Goal: Communication & Community: Answer question/provide support

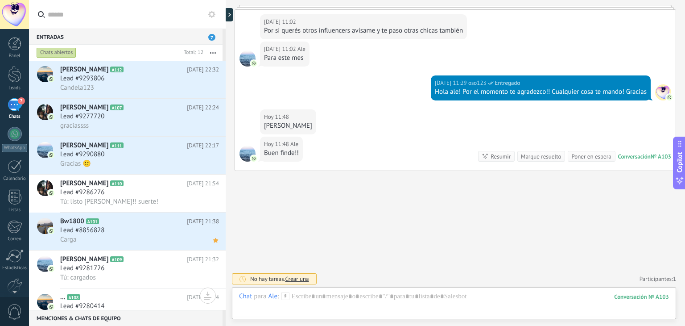
click at [19, 310] on span "0" at bounding box center [14, 312] width 15 height 16
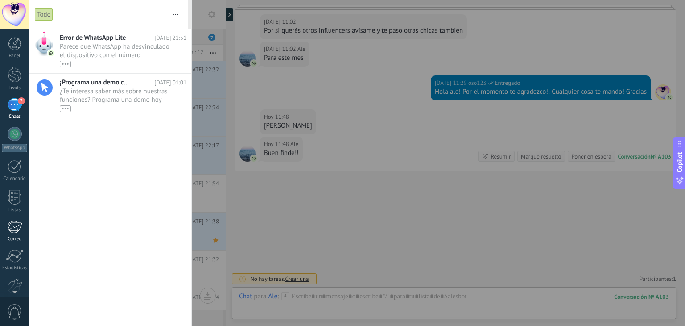
scroll to position [4, 0]
click at [16, 102] on div "7" at bounding box center [15, 100] width 14 height 13
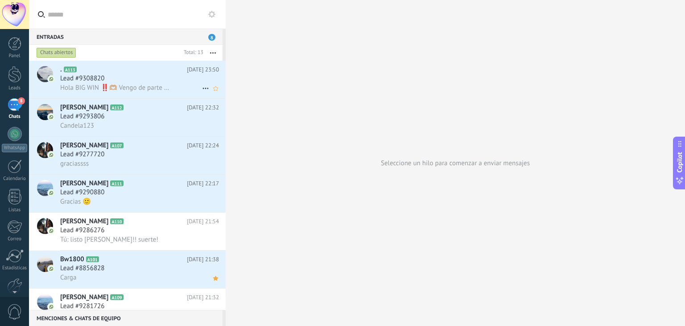
click at [144, 87] on span "Hola BIG WIN ‼️🫶🏼 Vengo de parte de La mamá de tiktok❤️ QUIERO MI 20% extra de …" at bounding box center [115, 87] width 110 height 8
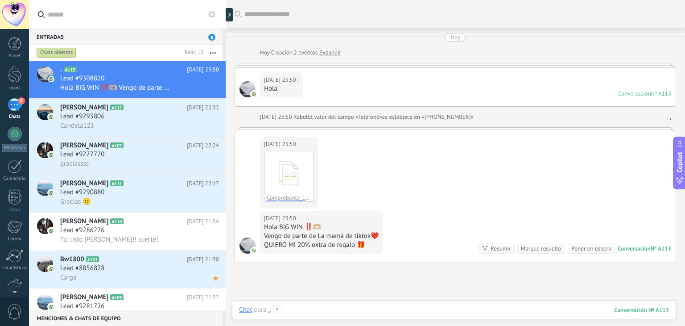
click at [400, 305] on div at bounding box center [454, 318] width 430 height 27
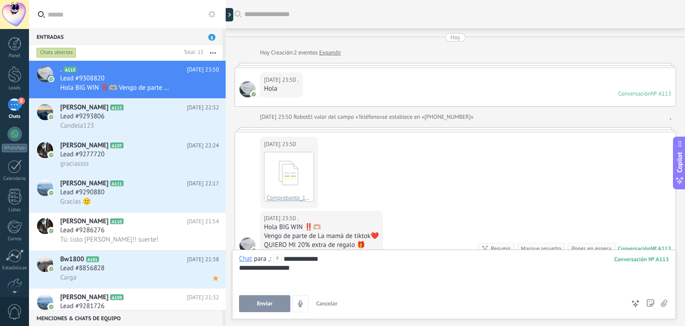
click at [270, 304] on span "Enviar" at bounding box center [265, 303] width 16 height 6
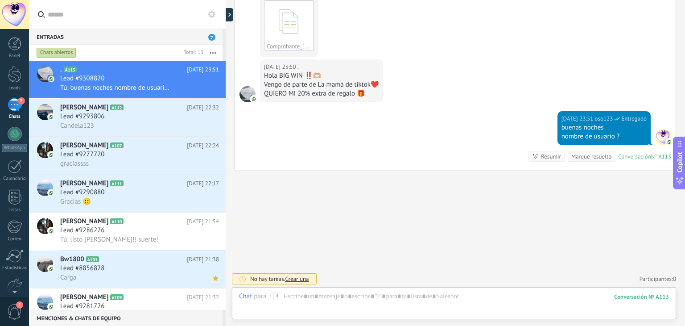
click at [18, 308] on span "1" at bounding box center [14, 312] width 15 height 16
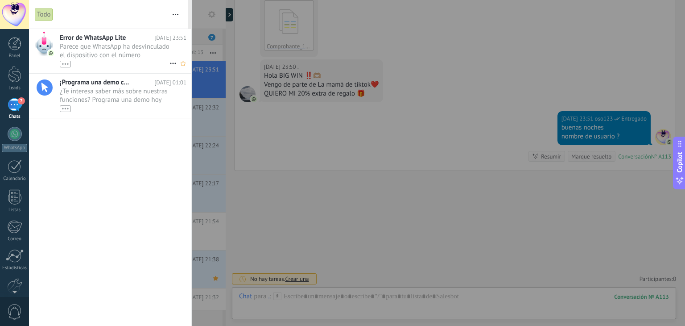
click at [116, 49] on span "Parece que WhatsApp ha desvinculado el dispositivo con el número (5493434556634…" at bounding box center [115, 54] width 110 height 25
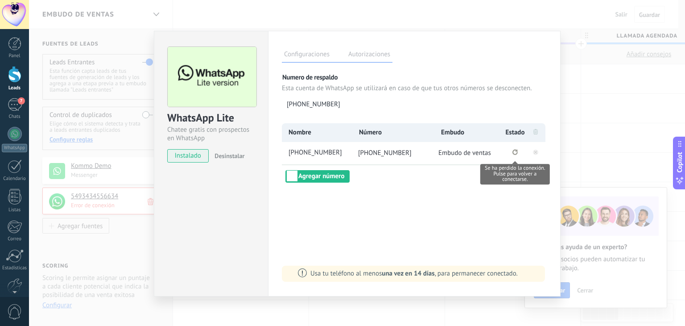
click at [517, 153] on icon "Se ha perdido la conexión. Pulse para volver a conectarse." at bounding box center [514, 152] width 5 height 6
click at [535, 152] on icon at bounding box center [535, 151] width 11 height 11
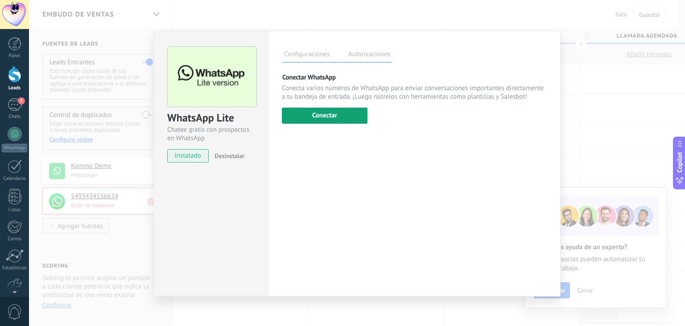
click at [354, 116] on button "Conectar" at bounding box center [325, 115] width 86 height 16
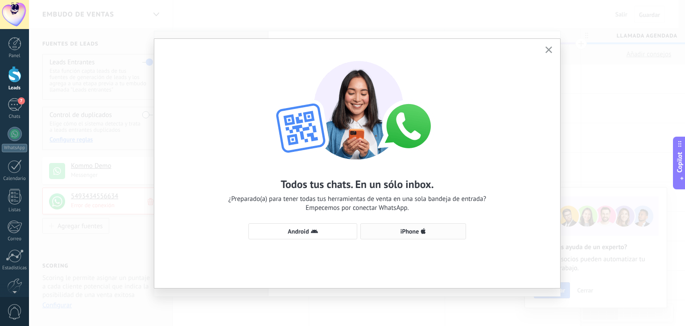
click at [398, 227] on span "iPhone" at bounding box center [413, 230] width 96 height 7
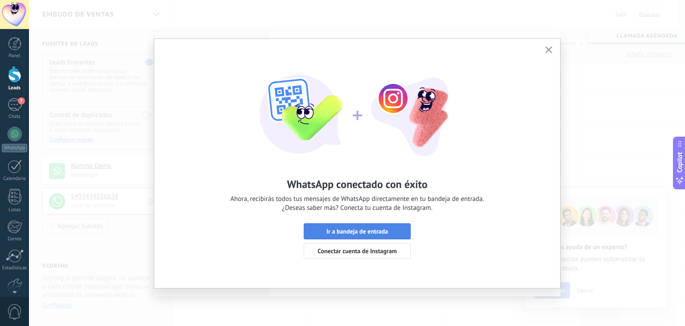
click at [388, 228] on span "Ir a bandeja de entrada" at bounding box center [357, 231] width 62 height 6
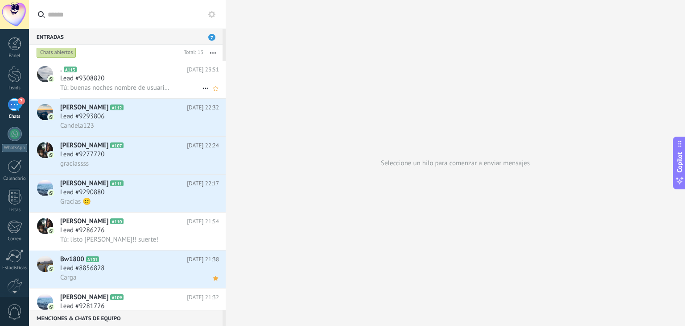
click at [114, 85] on span "Tú: buenas noches nombre de usuario ?" at bounding box center [115, 87] width 110 height 8
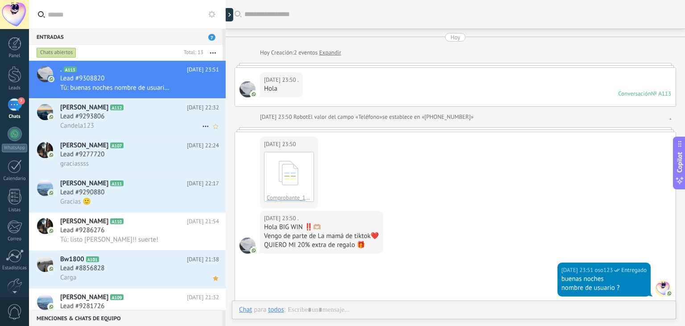
scroll to position [128, 0]
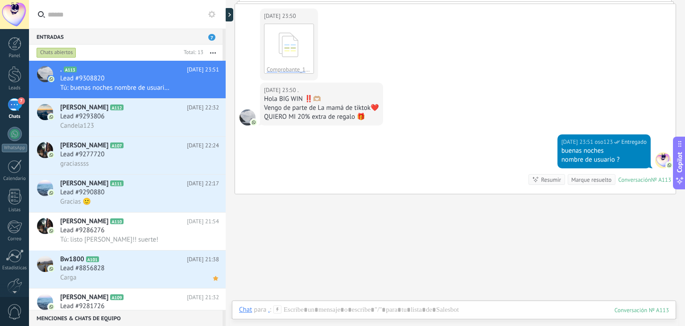
click at [427, 304] on div "Chat Correo Nota Tarea Chat para . : 113 Enviar Cancelar Rastrear clics en link…" at bounding box center [454, 316] width 444 height 32
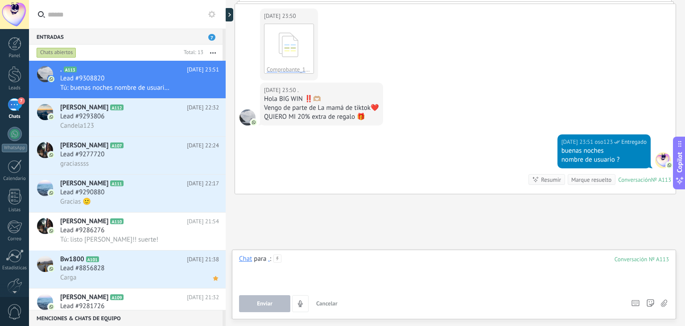
click at [413, 268] on div at bounding box center [454, 271] width 430 height 34
click at [312, 261] on div "**********" at bounding box center [454, 271] width 430 height 34
click at [280, 302] on button "Enviar" at bounding box center [264, 303] width 51 height 17
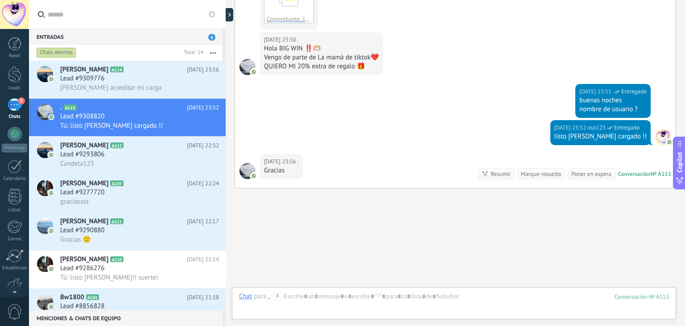
scroll to position [196, 0]
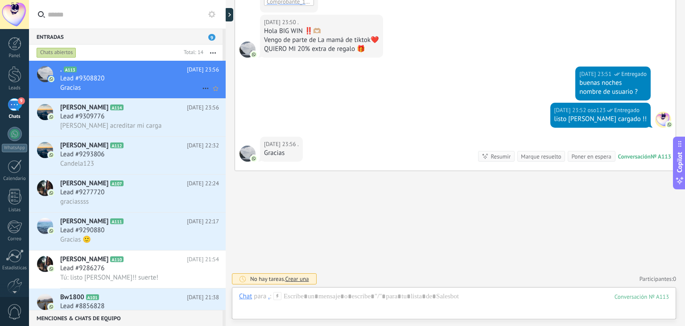
click at [105, 80] on h3 "Lead #9308820" at bounding box center [84, 78] width 49 height 9
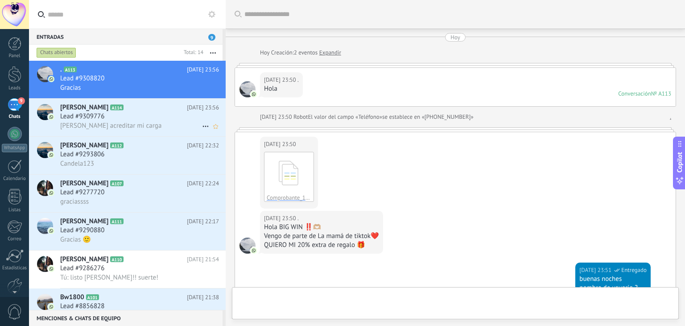
scroll to position [196, 0]
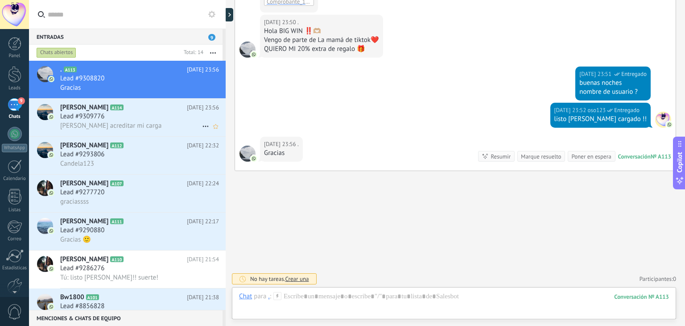
click at [133, 128] on span "[PERSON_NAME] acreditar mi carga" at bounding box center [110, 125] width 101 height 8
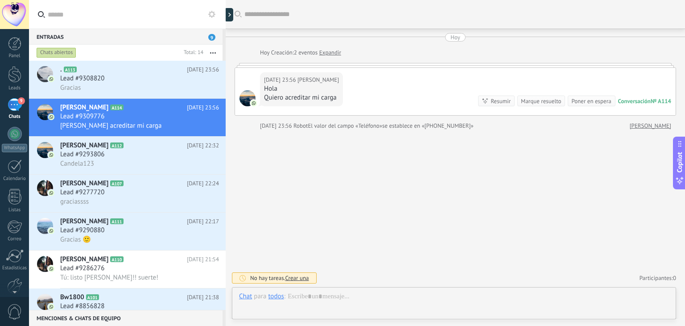
click at [17, 104] on div "9" at bounding box center [15, 104] width 14 height 13
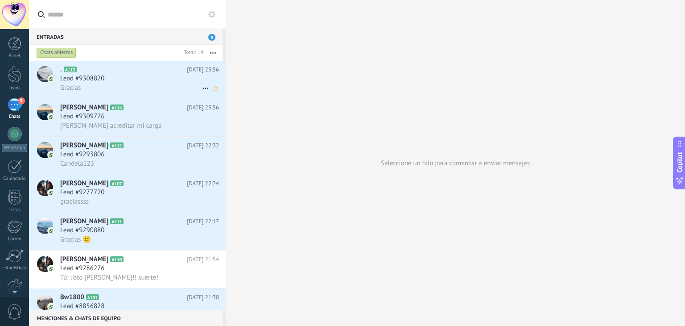
click at [121, 78] on div "Lead #9308820" at bounding box center [139, 78] width 159 height 9
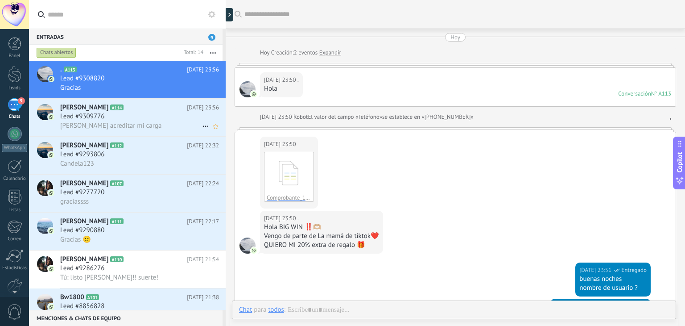
scroll to position [186, 0]
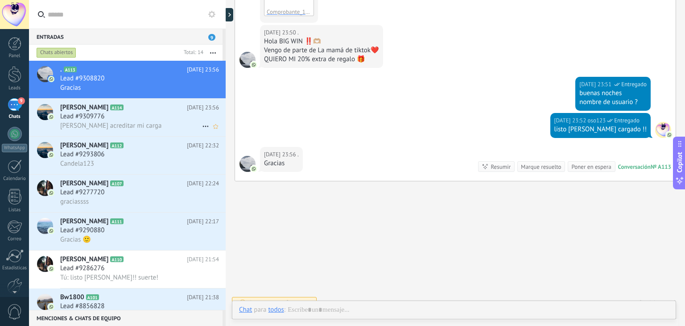
click at [143, 125] on span "[PERSON_NAME] acreditar mi carga" at bounding box center [110, 125] width 101 height 8
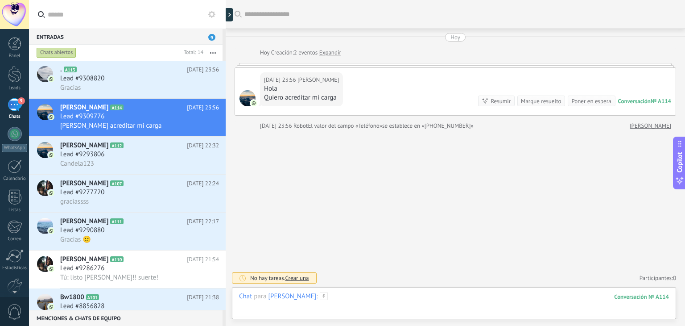
click at [347, 294] on div at bounding box center [454, 305] width 430 height 27
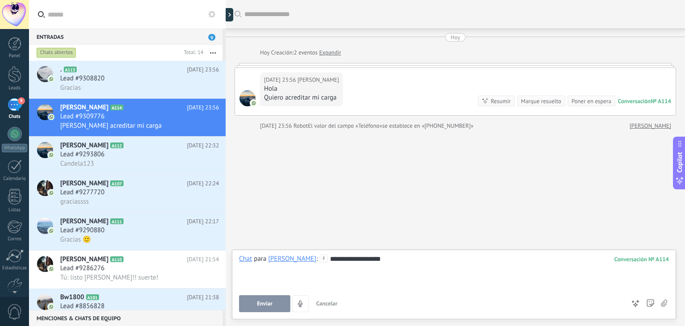
click at [281, 303] on button "Enviar" at bounding box center [264, 303] width 51 height 17
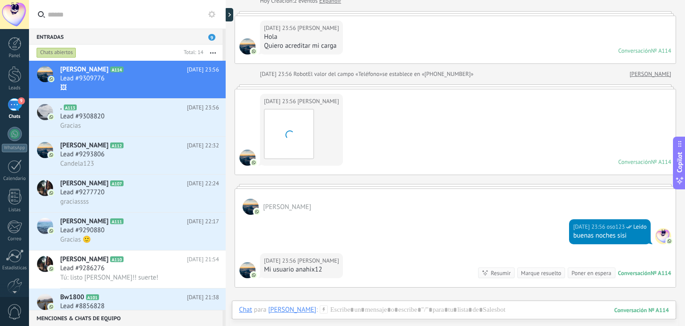
scroll to position [71, 0]
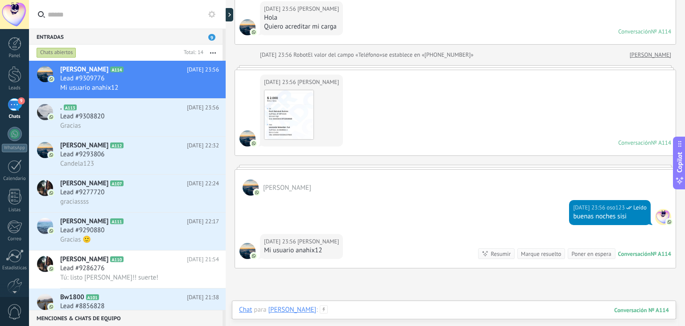
click at [364, 309] on div at bounding box center [454, 318] width 430 height 27
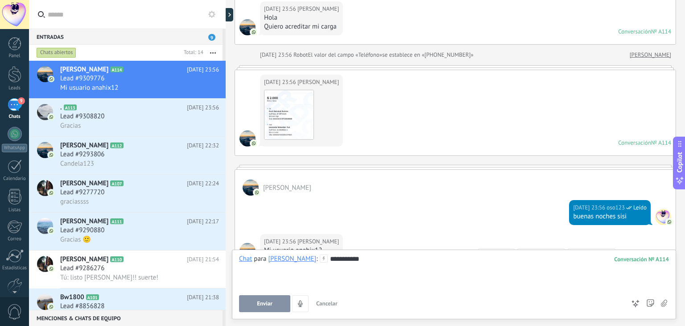
click at [275, 300] on button "Enviar" at bounding box center [264, 303] width 51 height 17
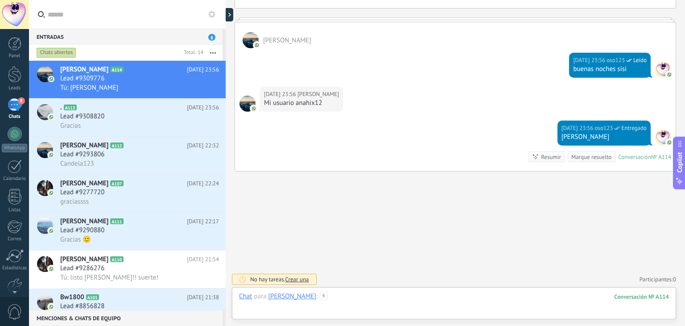
click at [388, 301] on div at bounding box center [454, 305] width 430 height 27
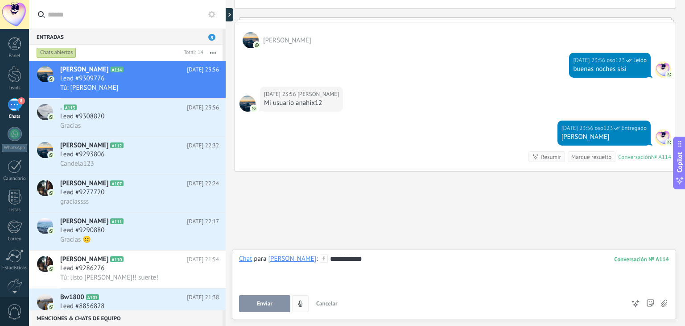
click at [270, 300] on span "Enviar" at bounding box center [265, 303] width 16 height 6
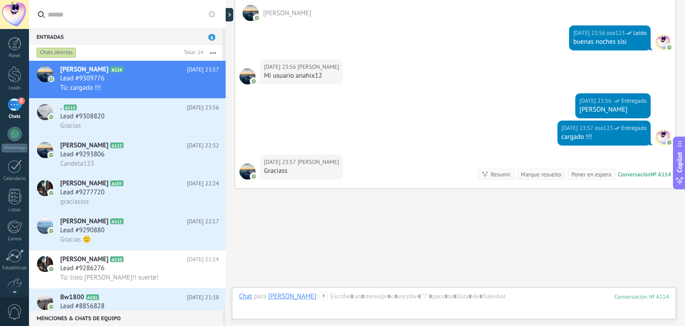
scroll to position [263, 0]
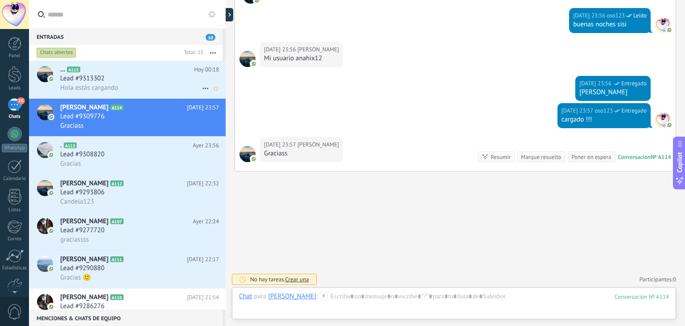
click at [153, 79] on div "Lead #9313302" at bounding box center [139, 78] width 159 height 9
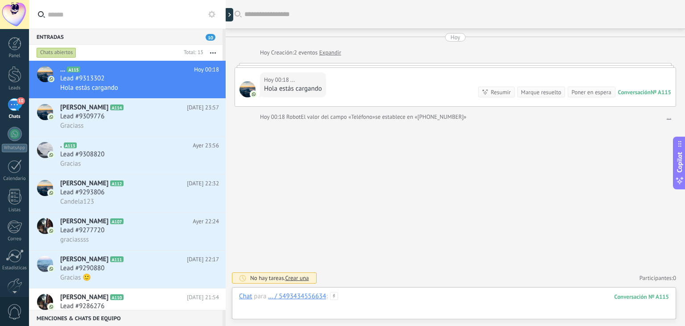
click at [373, 294] on div at bounding box center [454, 305] width 430 height 27
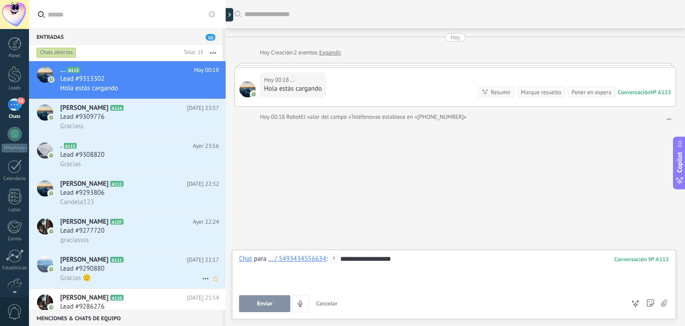
scroll to position [89, 0]
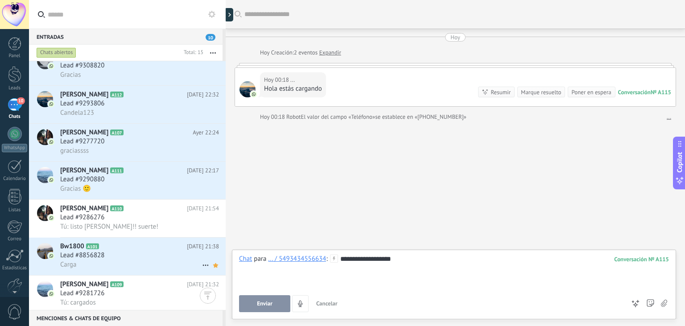
click at [167, 260] on div "Lead #8856828" at bounding box center [139, 255] width 159 height 9
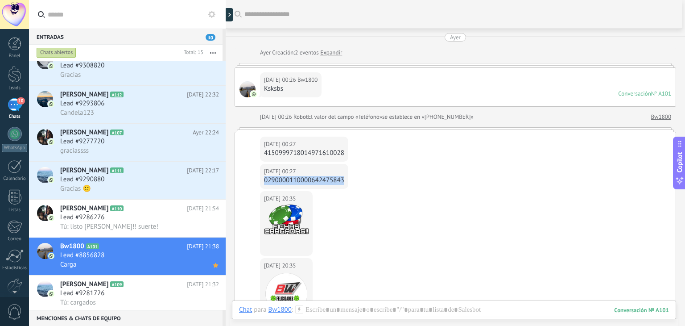
drag, startPoint x: 264, startPoint y: 181, endPoint x: 356, endPoint y: 188, distance: 92.1
click at [356, 188] on div "[DATE] 00:27 Bw1800 0290000110000642475843" at bounding box center [455, 177] width 441 height 27
copy div "0290000110000642475843"
click at [135, 70] on div "Lead #9308820" at bounding box center [139, 65] width 159 height 9
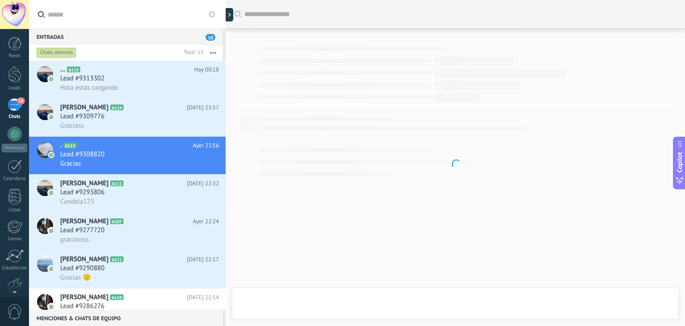
click at [144, 54] on div "Chats abiertos" at bounding box center [107, 53] width 145 height 16
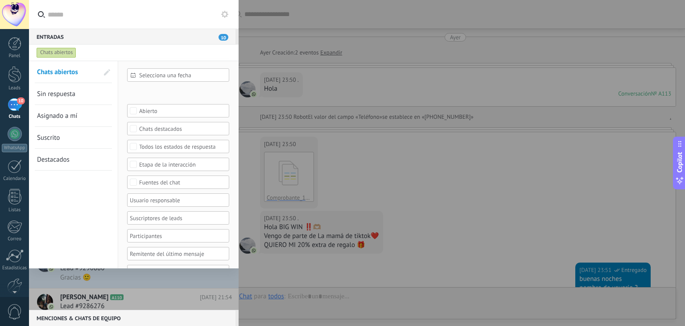
scroll to position [186, 0]
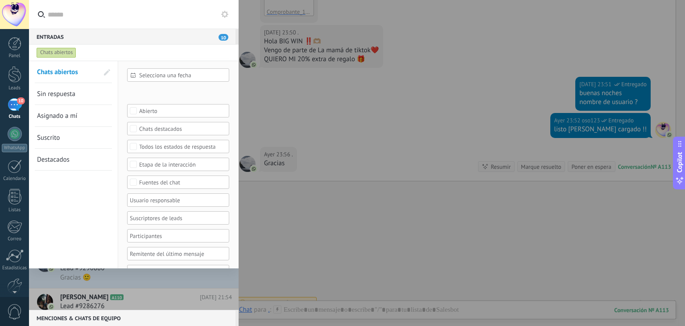
click at [282, 64] on div at bounding box center [342, 163] width 685 height 326
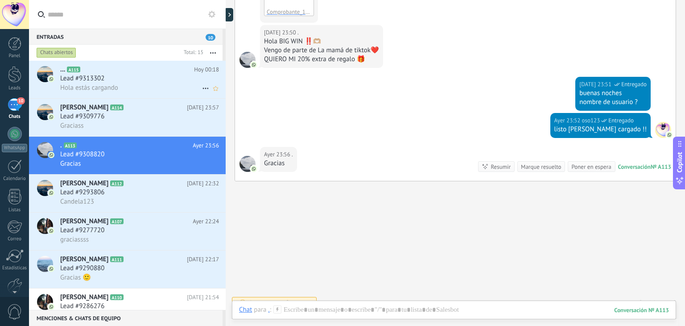
click at [123, 83] on div "Lead #9313302" at bounding box center [139, 78] width 159 height 9
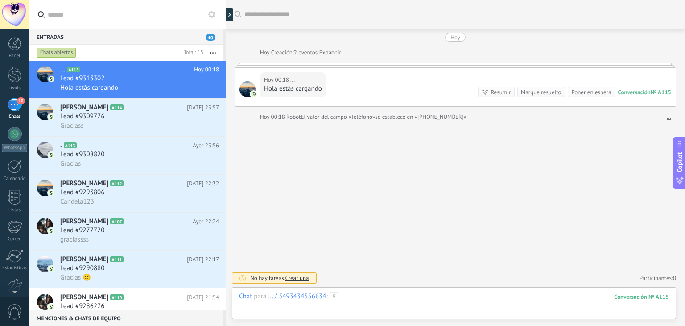
click at [359, 297] on div at bounding box center [454, 305] width 430 height 27
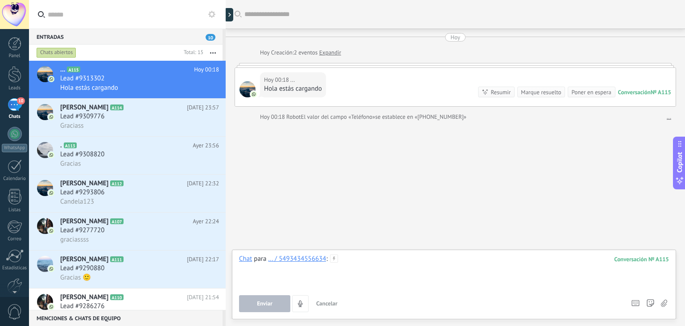
paste div
click at [273, 297] on button "Enviar" at bounding box center [264, 303] width 51 height 17
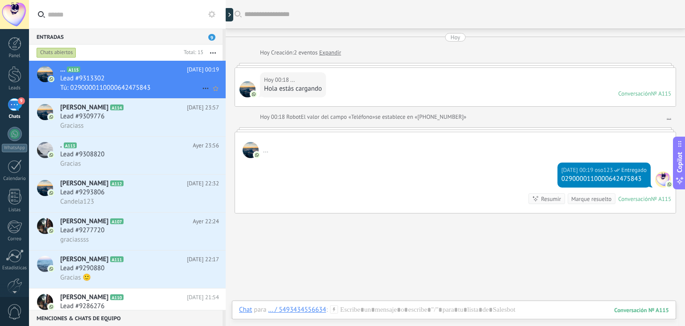
click at [139, 75] on div "Lead #9313302" at bounding box center [139, 78] width 159 height 9
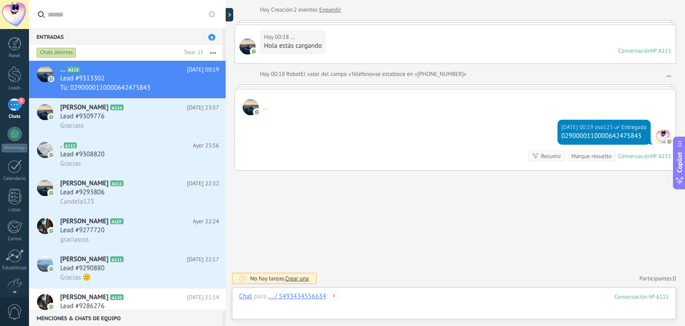
click at [444, 296] on div at bounding box center [454, 305] width 430 height 27
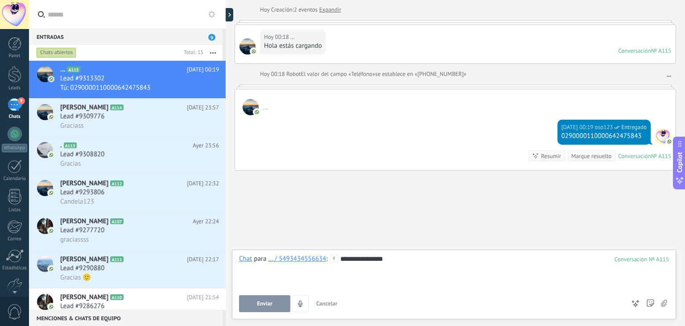
click at [276, 303] on button "Enviar" at bounding box center [264, 303] width 51 height 17
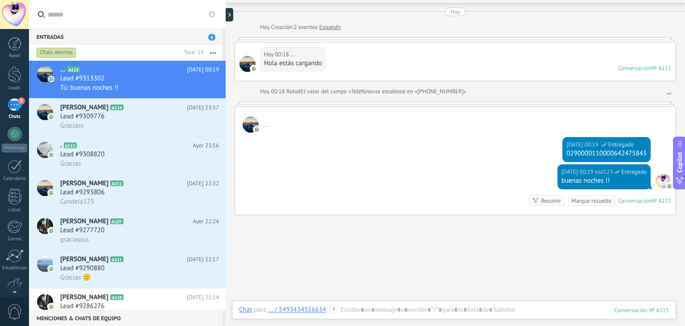
scroll to position [0, 0]
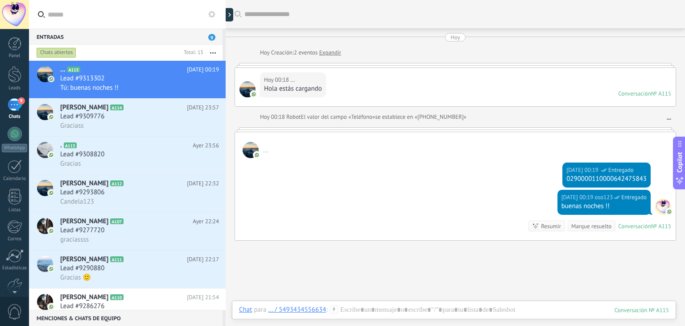
click at [414, 128] on div at bounding box center [456, 129] width 442 height 4
click at [494, 313] on div at bounding box center [454, 318] width 430 height 27
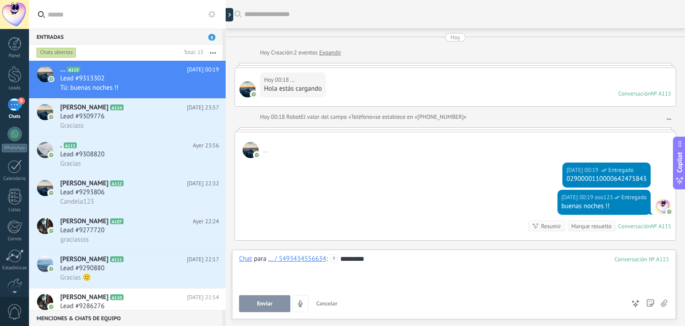
click at [268, 304] on span "Enviar" at bounding box center [265, 303] width 16 height 6
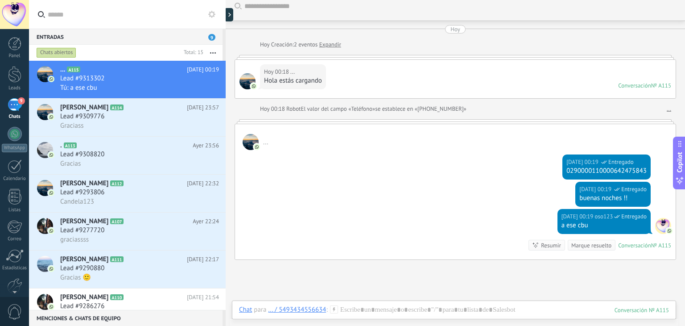
scroll to position [8, 0]
click at [297, 84] on div "Hola estás cargando" at bounding box center [293, 81] width 58 height 9
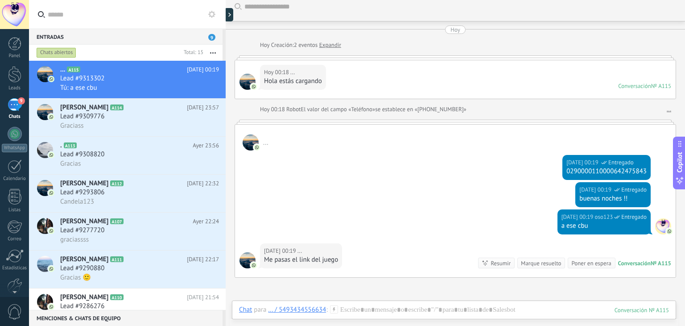
scroll to position [28, 0]
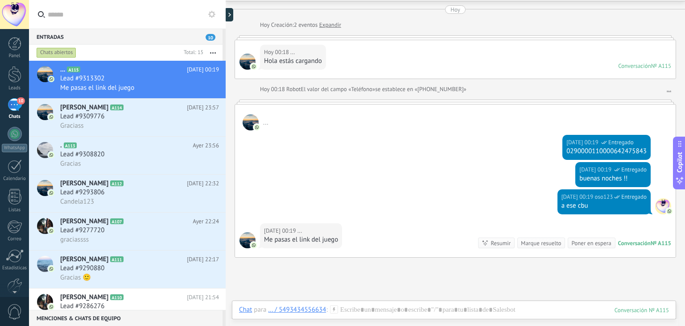
click at [446, 62] on div "[DATE] 00:18 ... Hola estás cargando Conversación № A115 Conversación № A115" at bounding box center [455, 59] width 441 height 38
click at [437, 309] on div at bounding box center [454, 318] width 430 height 27
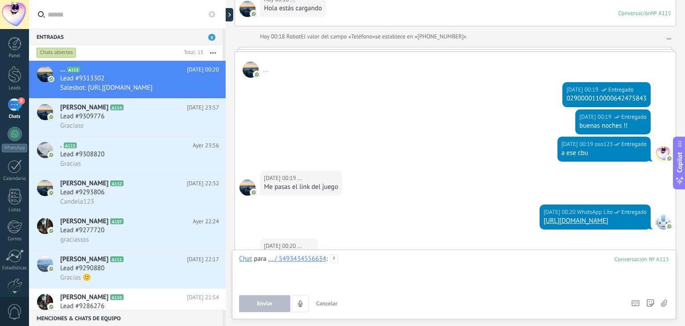
scroll to position [146, 0]
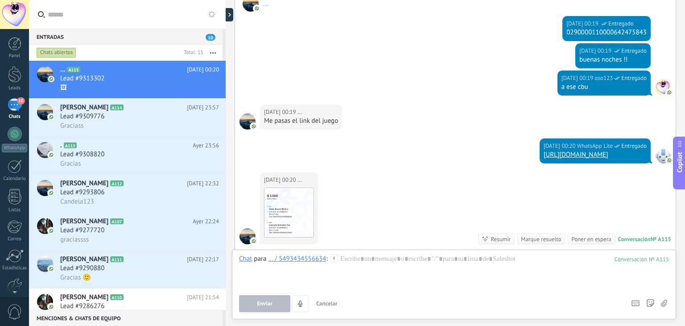
click at [407, 302] on div "Enviar Cancelar Rastrear clics en links ? Reducir links largos y rastrear clics…" at bounding box center [431, 303] width 384 height 17
click at [399, 264] on div at bounding box center [454, 271] width 430 height 34
click at [281, 302] on button "Enviar" at bounding box center [264, 303] width 51 height 17
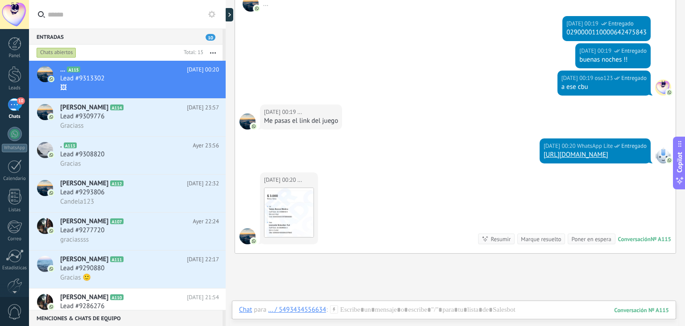
scroll to position [279, 0]
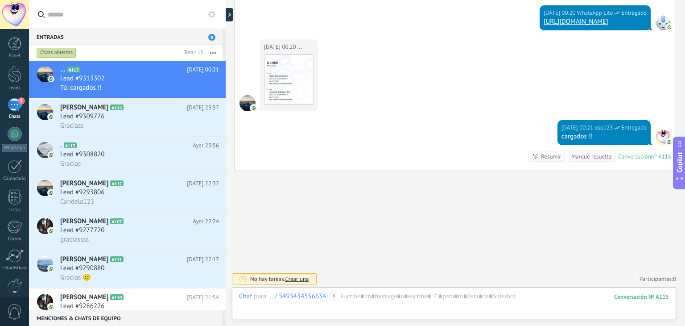
click at [367, 186] on div "Buscar Carga más [DATE] [DATE] Creación: 2 eventos Expandir [DATE] 00:18 ... Ho…" at bounding box center [455, 24] width 459 height 606
